Goal: Task Accomplishment & Management: Use online tool/utility

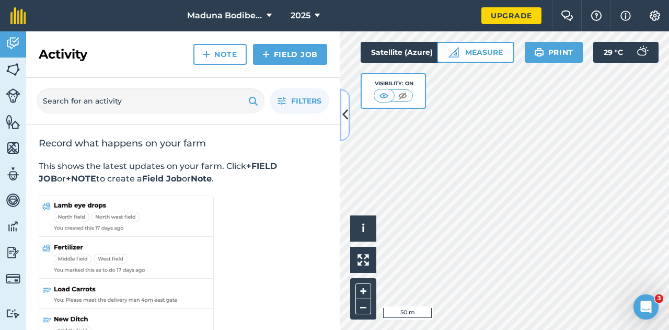
click at [345, 120] on icon at bounding box center [346, 115] width 6 height 18
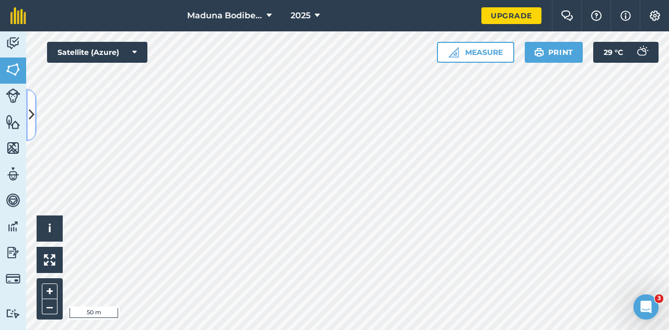
click at [32, 115] on icon at bounding box center [32, 115] width 6 height 18
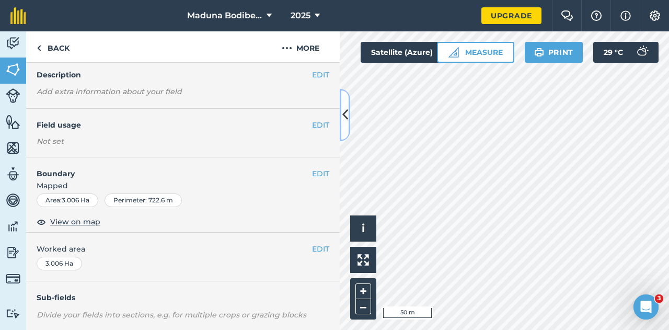
scroll to position [44, 0]
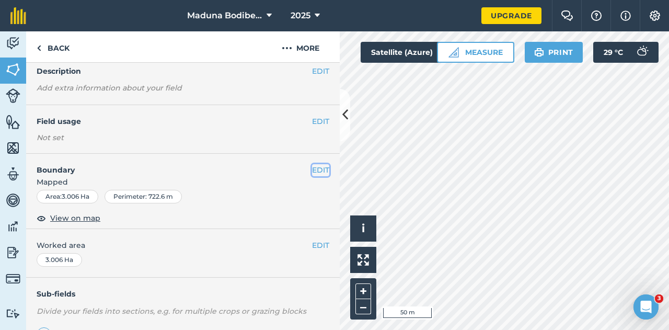
click at [312, 171] on button "EDIT" at bounding box center [320, 170] width 17 height 12
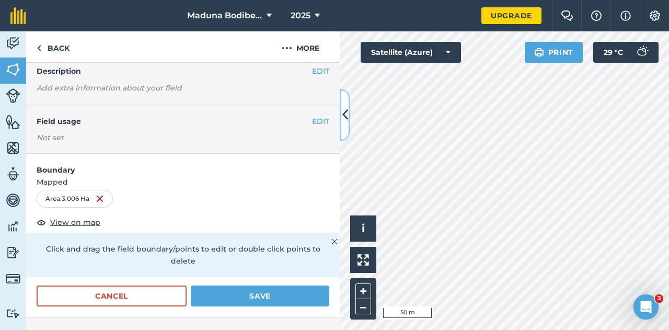
click at [349, 120] on button at bounding box center [345, 115] width 10 height 52
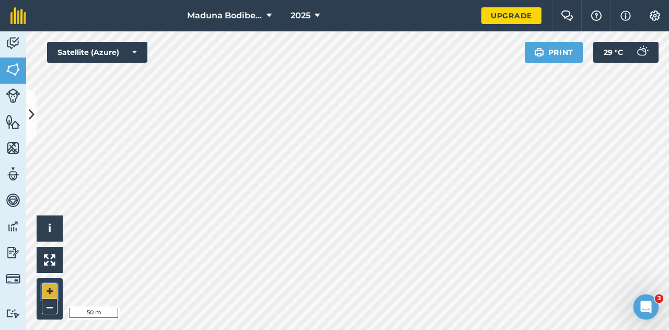
click at [50, 289] on button "+" at bounding box center [50, 291] width 16 height 16
click at [51, 307] on button "–" at bounding box center [50, 306] width 16 height 15
click at [32, 120] on icon at bounding box center [32, 115] width 6 height 18
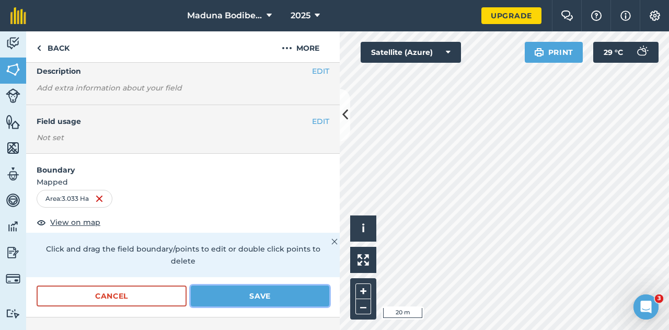
click at [236, 299] on button "Save" at bounding box center [260, 296] width 139 height 21
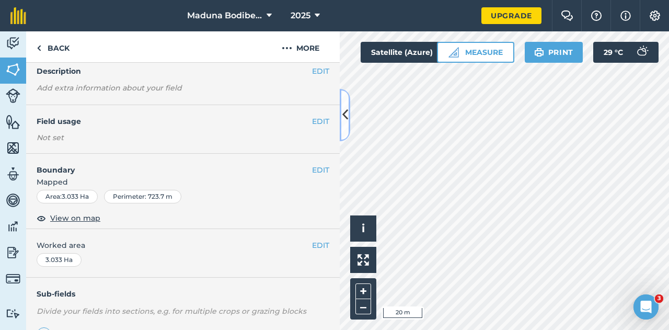
click at [343, 119] on icon at bounding box center [346, 115] width 6 height 18
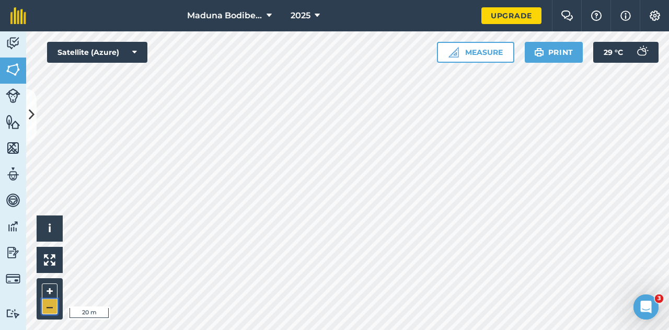
click at [45, 309] on button "–" at bounding box center [50, 306] width 16 height 15
click at [26, 113] on button at bounding box center [31, 115] width 10 height 52
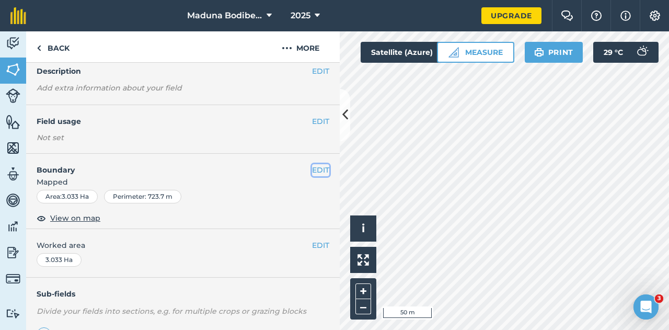
click at [317, 170] on button "EDIT" at bounding box center [320, 170] width 17 height 12
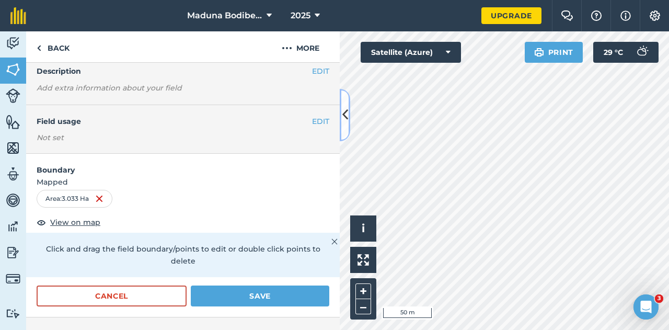
click at [344, 123] on icon at bounding box center [346, 115] width 6 height 18
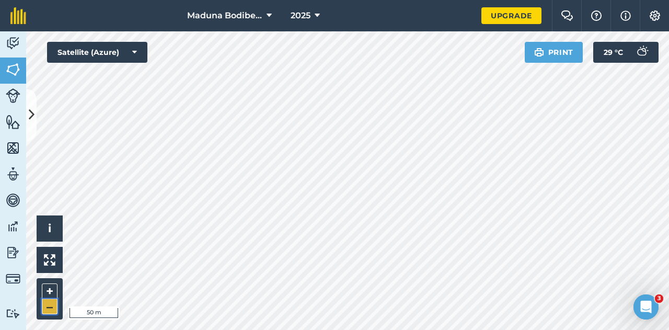
click at [47, 299] on button "–" at bounding box center [50, 306] width 16 height 15
click at [49, 293] on button "+" at bounding box center [50, 291] width 16 height 16
click at [340, 329] on html "Maduna Bodibe Yard 2025 Upgrade Farm Chat Help Info Settings Map printing is no…" at bounding box center [334, 165] width 669 height 330
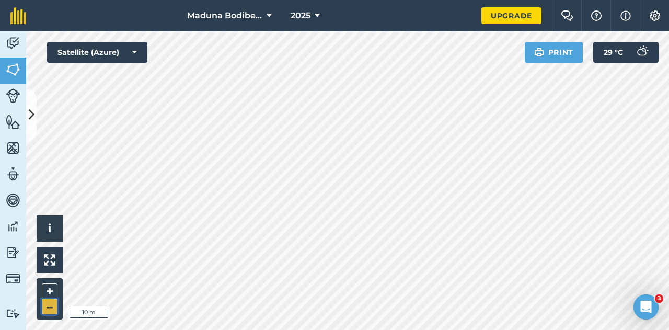
click at [51, 307] on button "–" at bounding box center [50, 306] width 16 height 15
click at [33, 113] on icon at bounding box center [32, 115] width 6 height 18
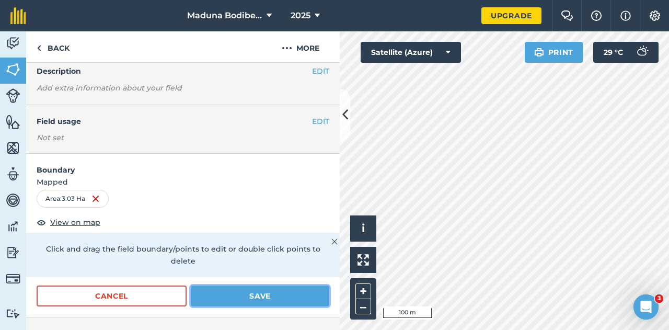
click at [233, 294] on button "Save" at bounding box center [260, 296] width 139 height 21
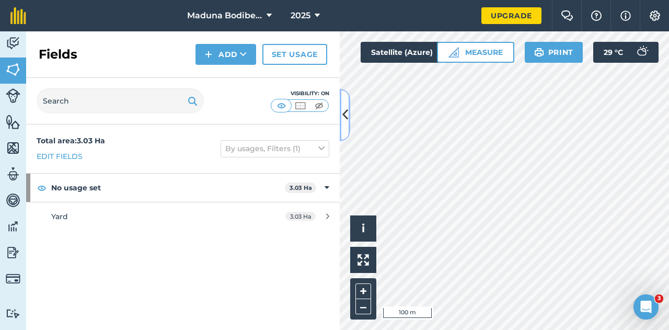
click at [347, 120] on icon at bounding box center [346, 115] width 6 height 18
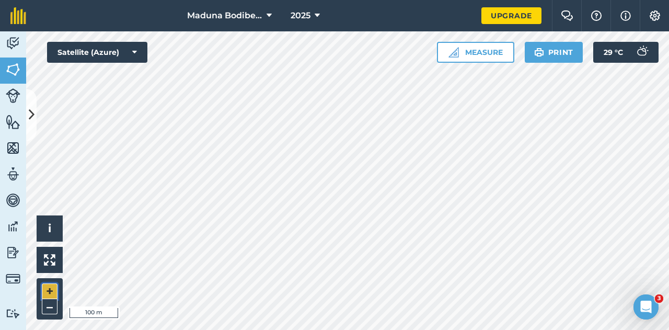
click at [51, 294] on button "+" at bounding box center [50, 291] width 16 height 16
click at [40, 289] on div "+ –" at bounding box center [50, 298] width 26 height 41
click at [46, 291] on button "+" at bounding box center [50, 291] width 16 height 16
click at [491, 56] on button "Measure" at bounding box center [475, 52] width 77 height 21
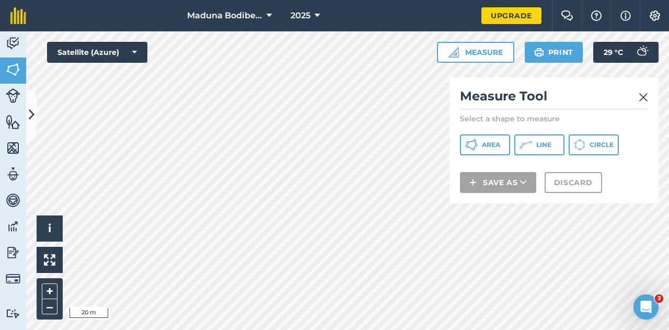
drag, startPoint x: 496, startPoint y: 156, endPoint x: 488, endPoint y: 145, distance: 13.9
click at [488, 145] on div "Measure Tool Select a shape to measure Area Line Circle Save as Discard" at bounding box center [554, 140] width 209 height 126
click at [488, 145] on span "Area" at bounding box center [491, 145] width 18 height 8
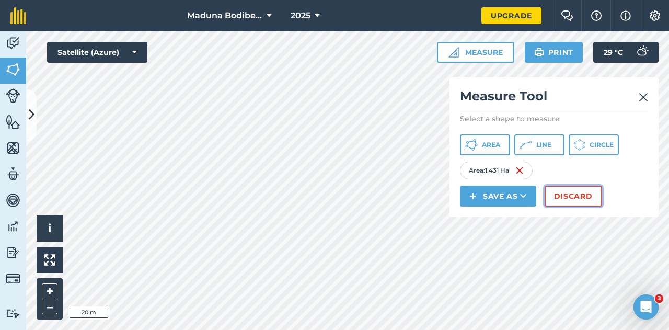
click at [562, 195] on button "Discard" at bounding box center [574, 196] width 58 height 21
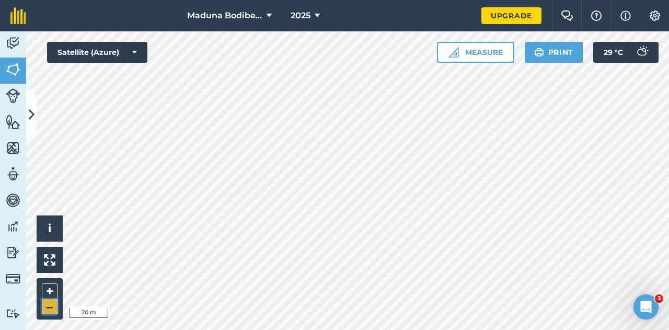
click at [45, 306] on button "–" at bounding box center [50, 306] width 16 height 15
click at [35, 113] on button at bounding box center [31, 115] width 10 height 52
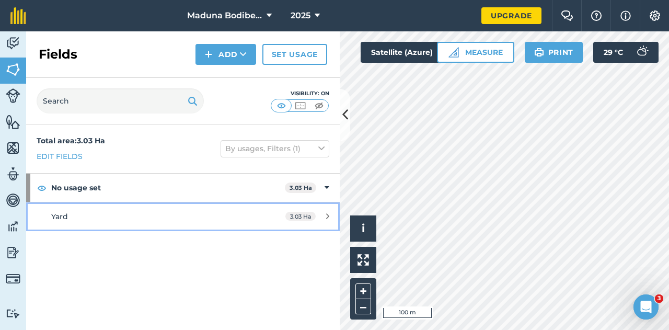
click at [249, 213] on link "Yard 3.03 Ha" at bounding box center [183, 216] width 314 height 28
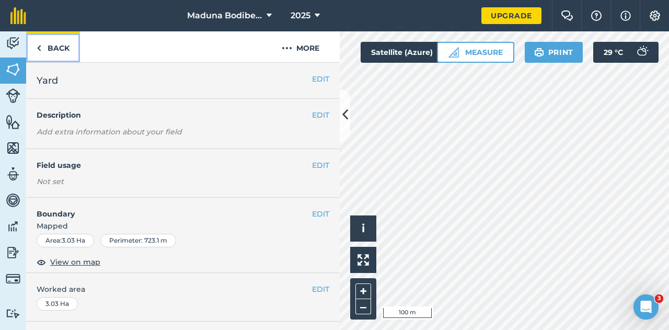
click at [39, 47] on img at bounding box center [39, 48] width 5 height 13
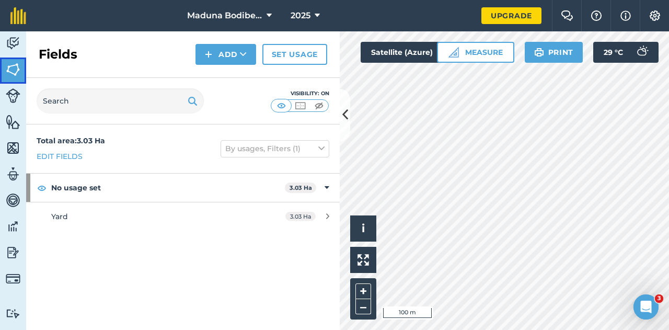
click at [18, 69] on img at bounding box center [13, 70] width 15 height 16
click at [219, 20] on span "Maduna Bodibe Yard" at bounding box center [224, 15] width 75 height 13
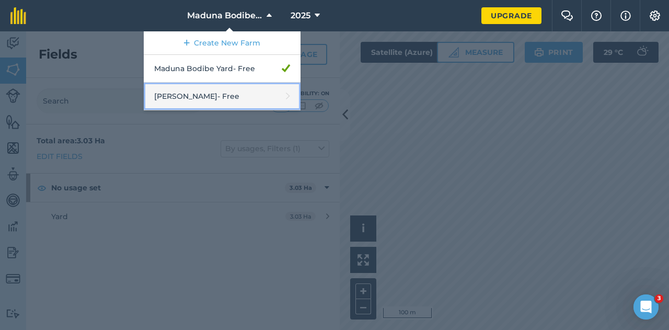
click at [203, 97] on link "[PERSON_NAME] - Free" at bounding box center [222, 97] width 157 height 28
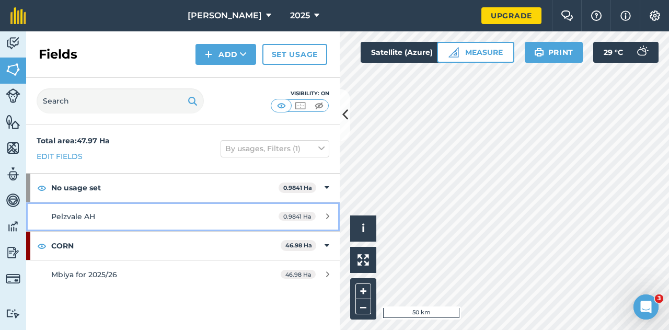
click at [100, 221] on div "Pelzvale AH" at bounding box center [149, 217] width 197 height 12
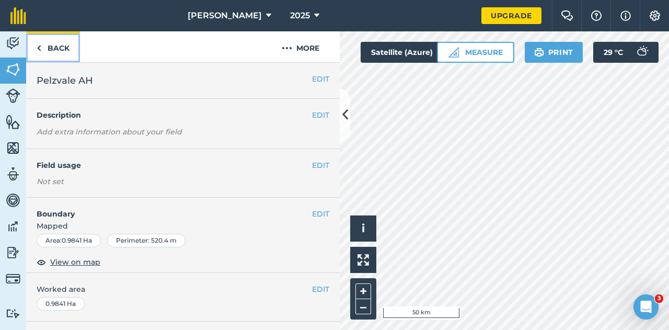
click at [41, 47] on img at bounding box center [39, 48] width 5 height 13
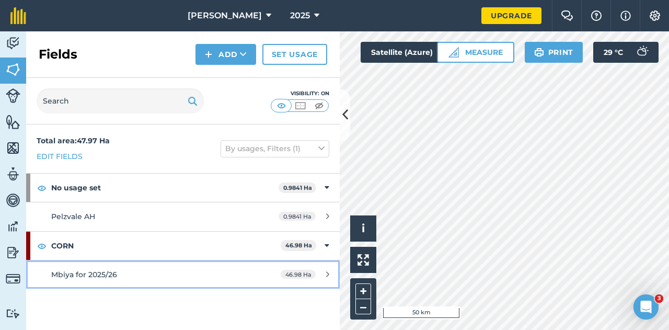
click at [77, 274] on span "Mbiya for 2025/26" at bounding box center [84, 274] width 66 height 9
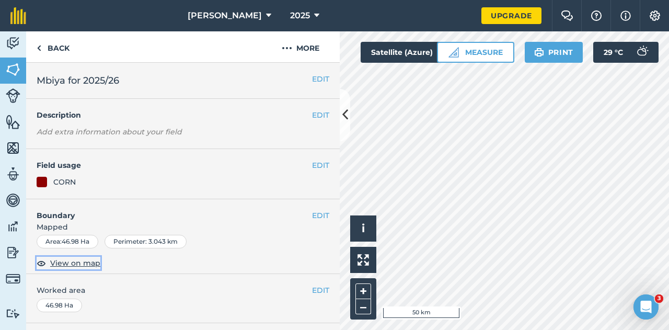
click at [78, 262] on span "View on map" at bounding box center [75, 263] width 50 height 12
click at [346, 116] on icon at bounding box center [346, 115] width 6 height 18
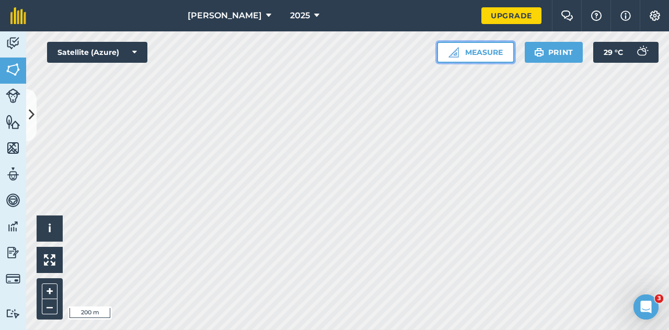
click at [467, 48] on button "Measure" at bounding box center [475, 52] width 77 height 21
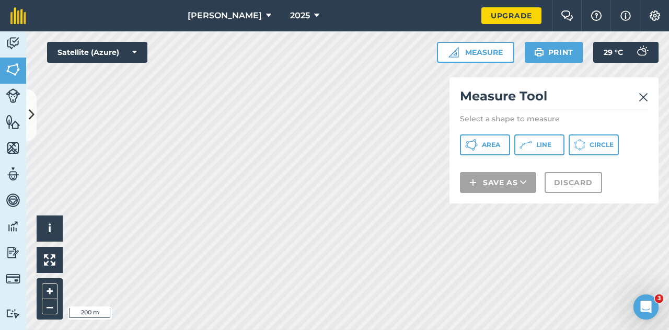
click at [643, 95] on img at bounding box center [643, 97] width 9 height 13
